Goal: Ask a question

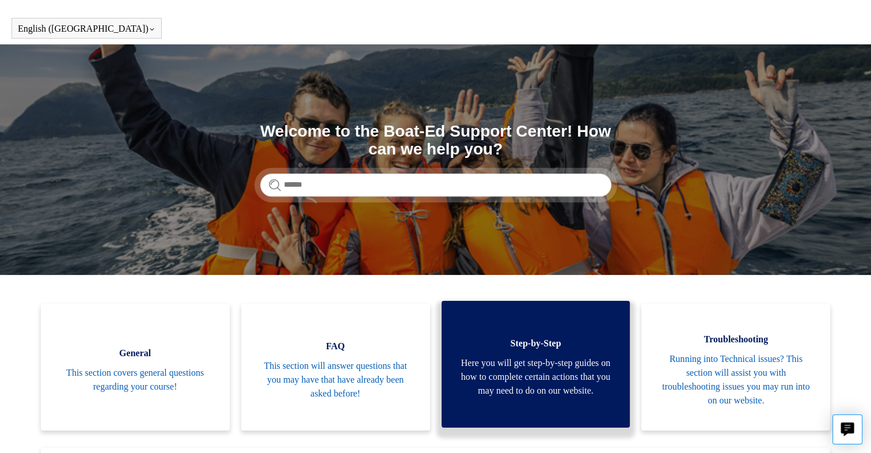
scroll to position [29, 0]
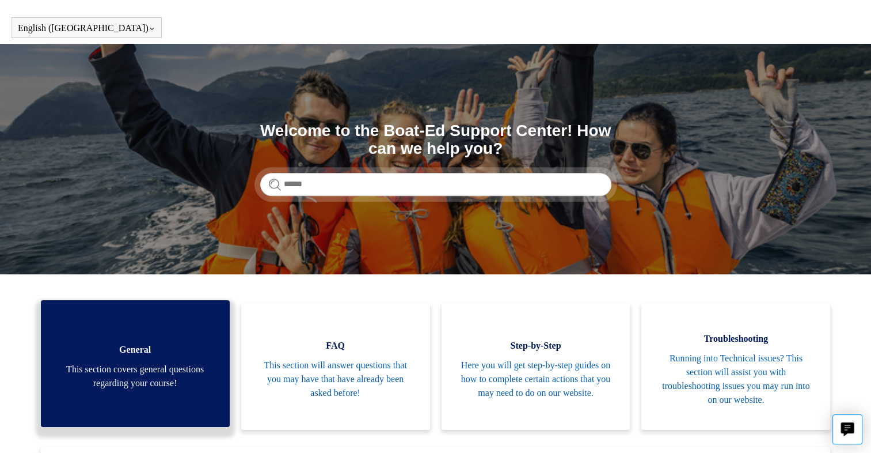
click at [124, 365] on span "This section covers general questions regarding your course!" at bounding box center [135, 376] width 154 height 28
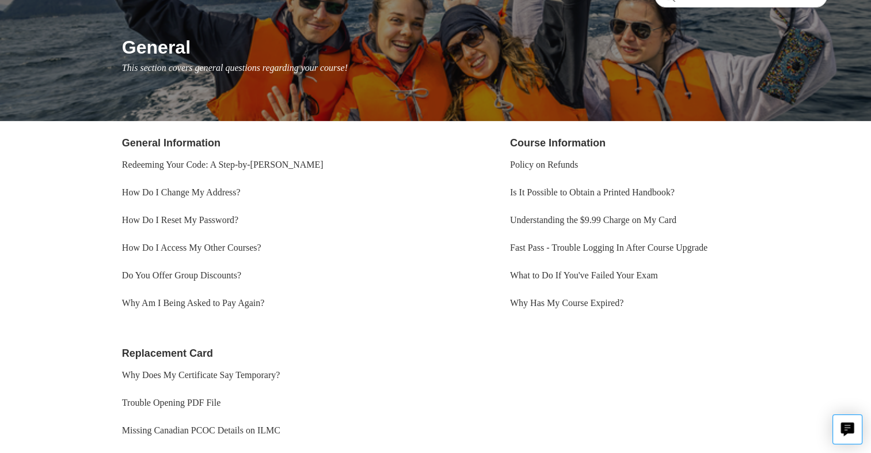
scroll to position [119, 0]
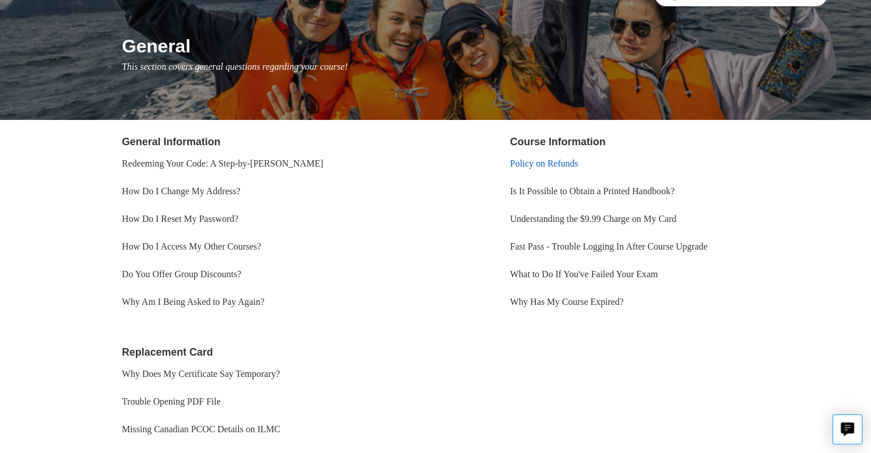
click at [547, 160] on link "Policy on Refunds" at bounding box center [544, 163] width 68 height 10
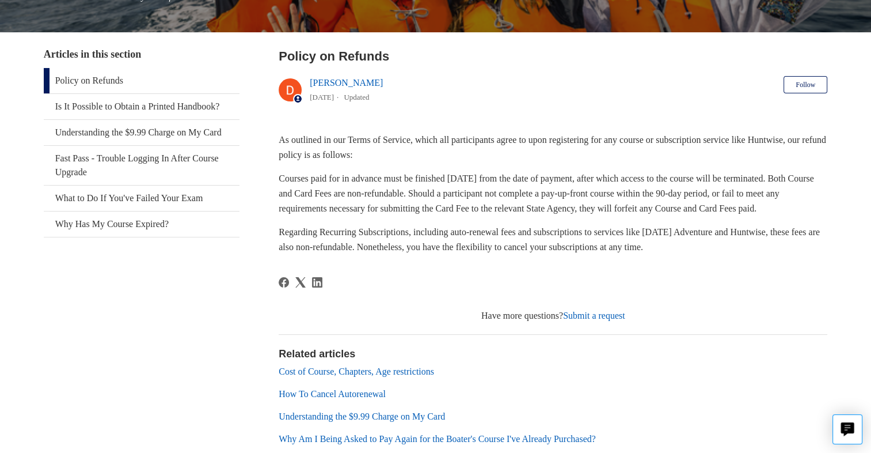
scroll to position [267, 0]
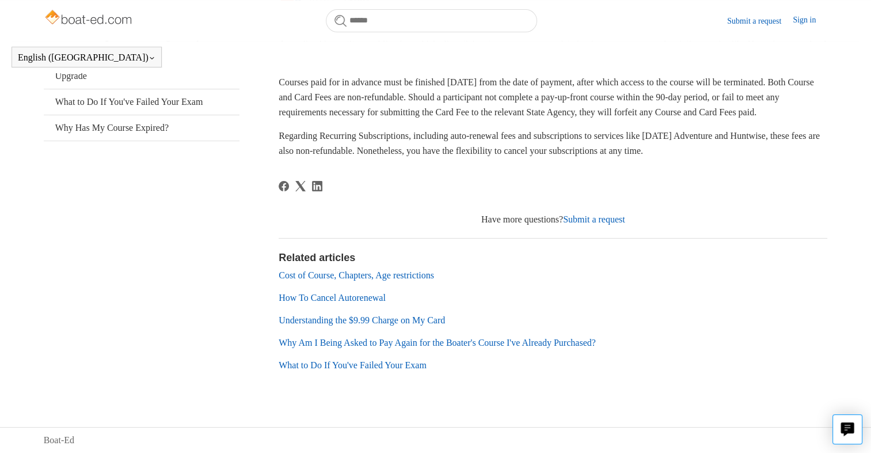
click at [597, 215] on link "Submit a request" at bounding box center [594, 219] width 62 height 10
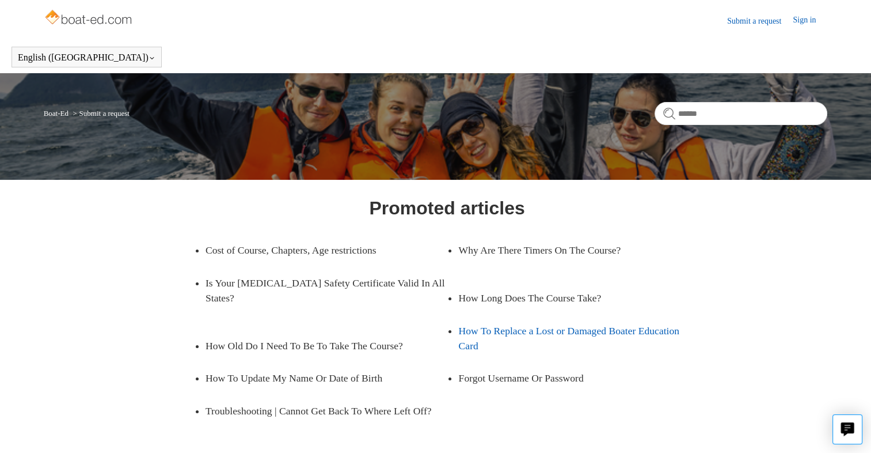
scroll to position [152, 0]
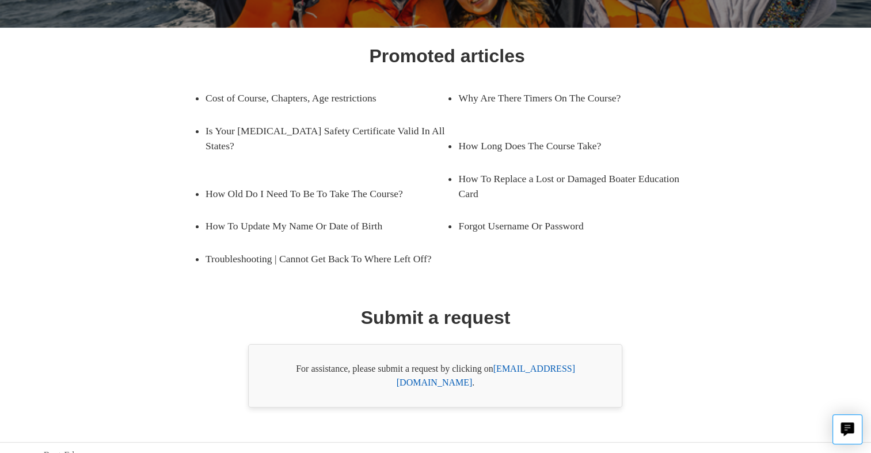
click at [524, 364] on link "support@boat-ed.com" at bounding box center [486, 375] width 179 height 24
click at [525, 366] on link "support@boat-ed.com" at bounding box center [486, 375] width 179 height 24
click at [653, 287] on div "Promoted articles Cost of Course, Chapters, Age restrictions Why Are There Time…" at bounding box center [436, 224] width 706 height 365
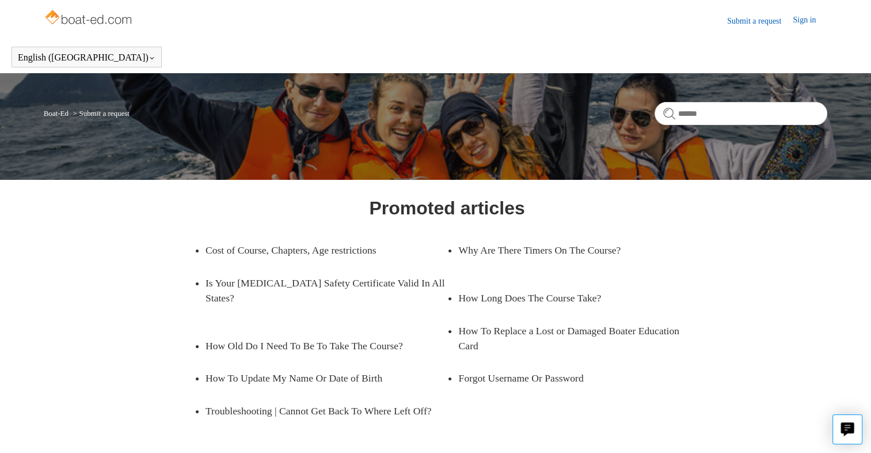
drag, startPoint x: 563, startPoint y: 1, endPoint x: 808, endPoint y: 349, distance: 425.8
drag, startPoint x: 808, startPoint y: 349, endPoint x: 686, endPoint y: 43, distance: 329.6
